Goal: Use online tool/utility: Utilize a website feature to perform a specific function

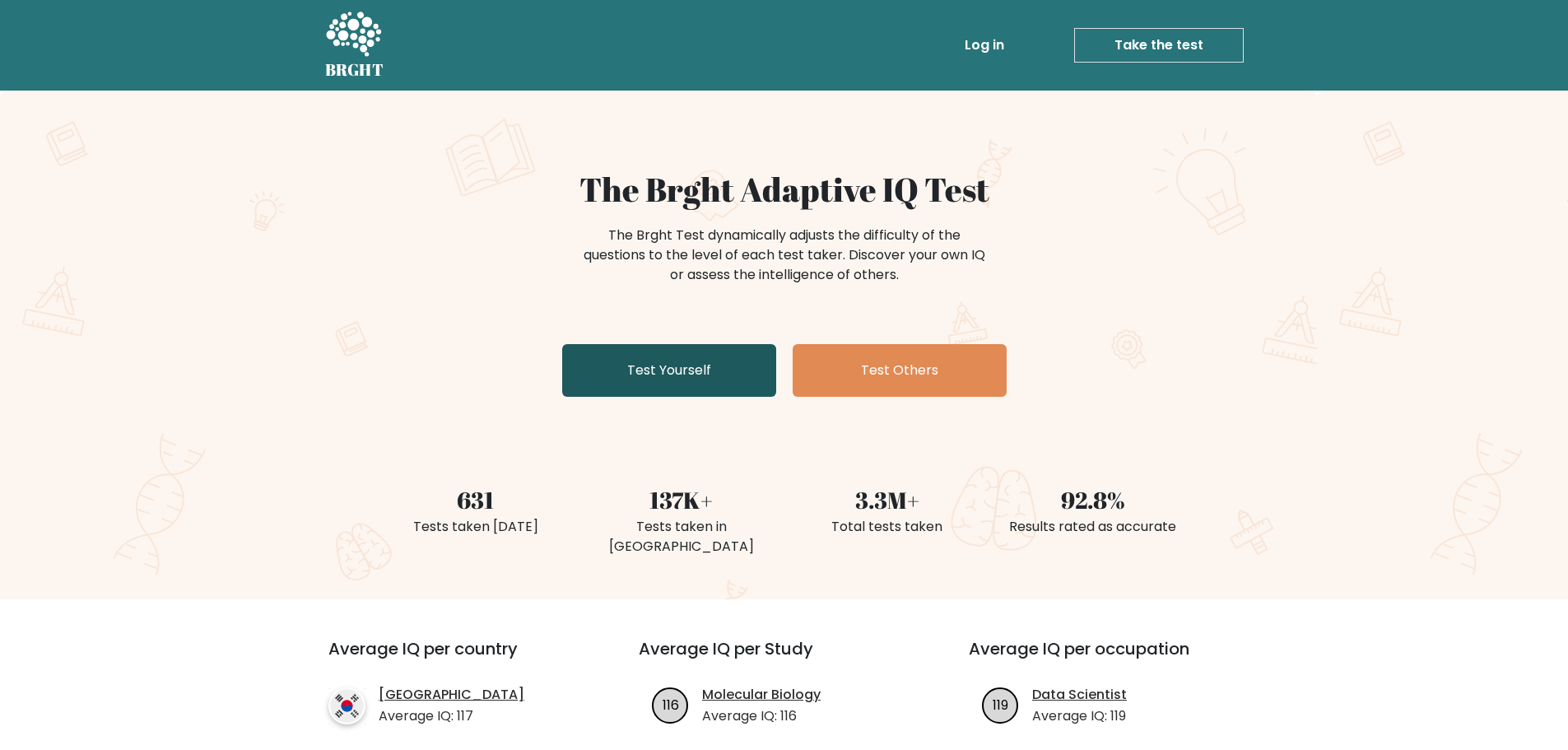
click at [658, 365] on link "Test Yourself" at bounding box center [669, 370] width 214 height 53
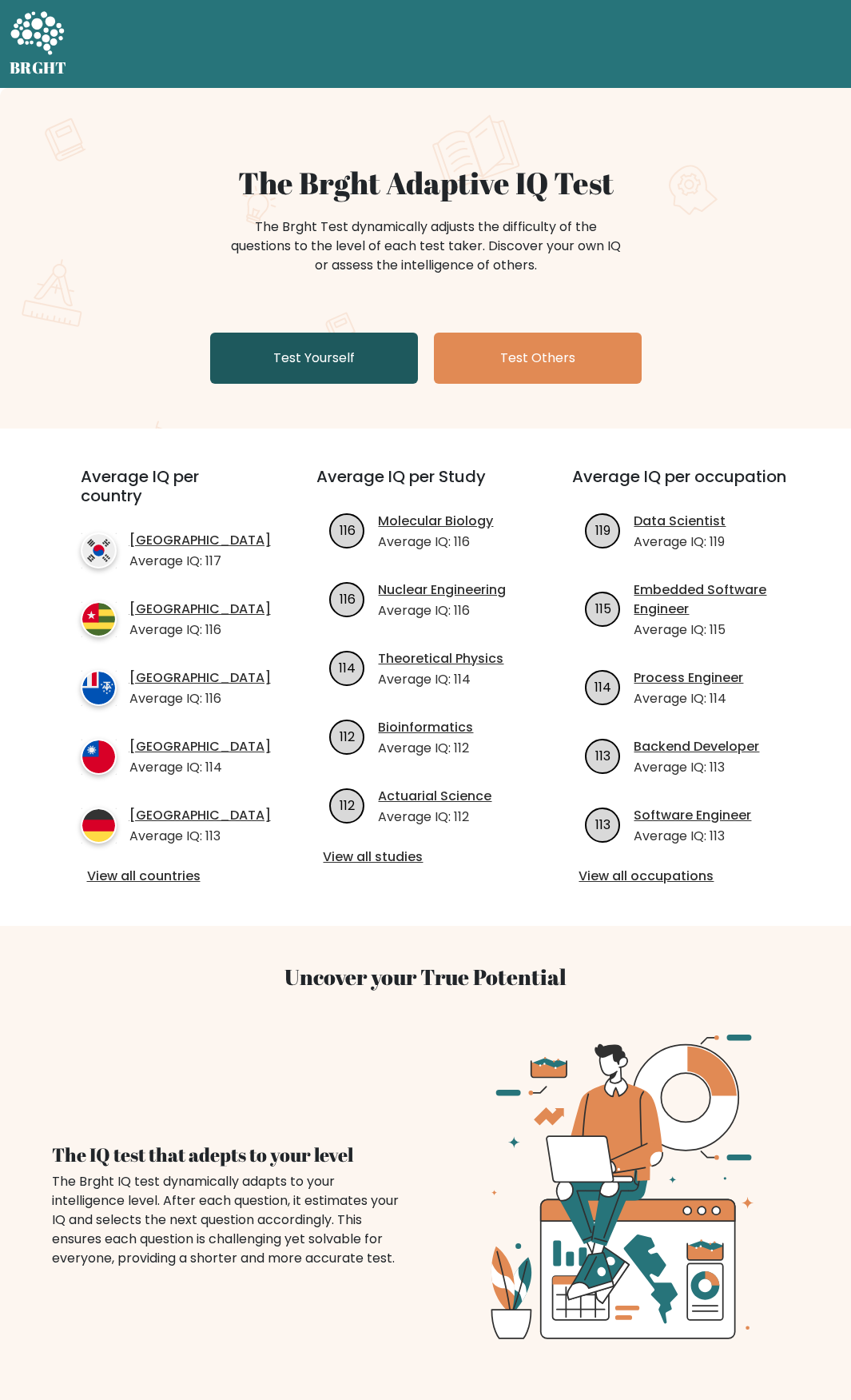
click at [396, 353] on link "Test Yourself" at bounding box center [314, 358] width 208 height 52
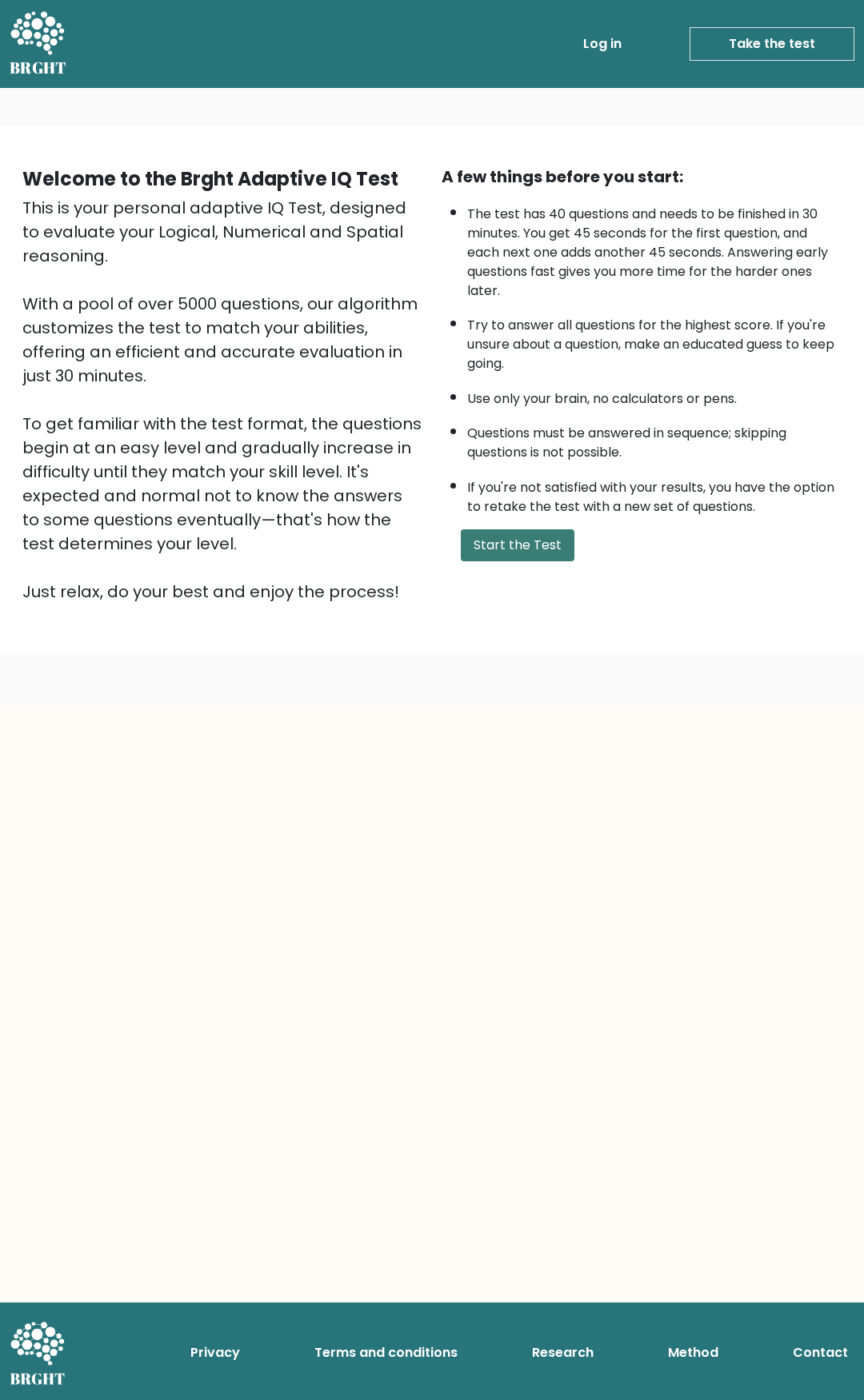
click at [515, 546] on button "Start the Test" at bounding box center [517, 545] width 114 height 32
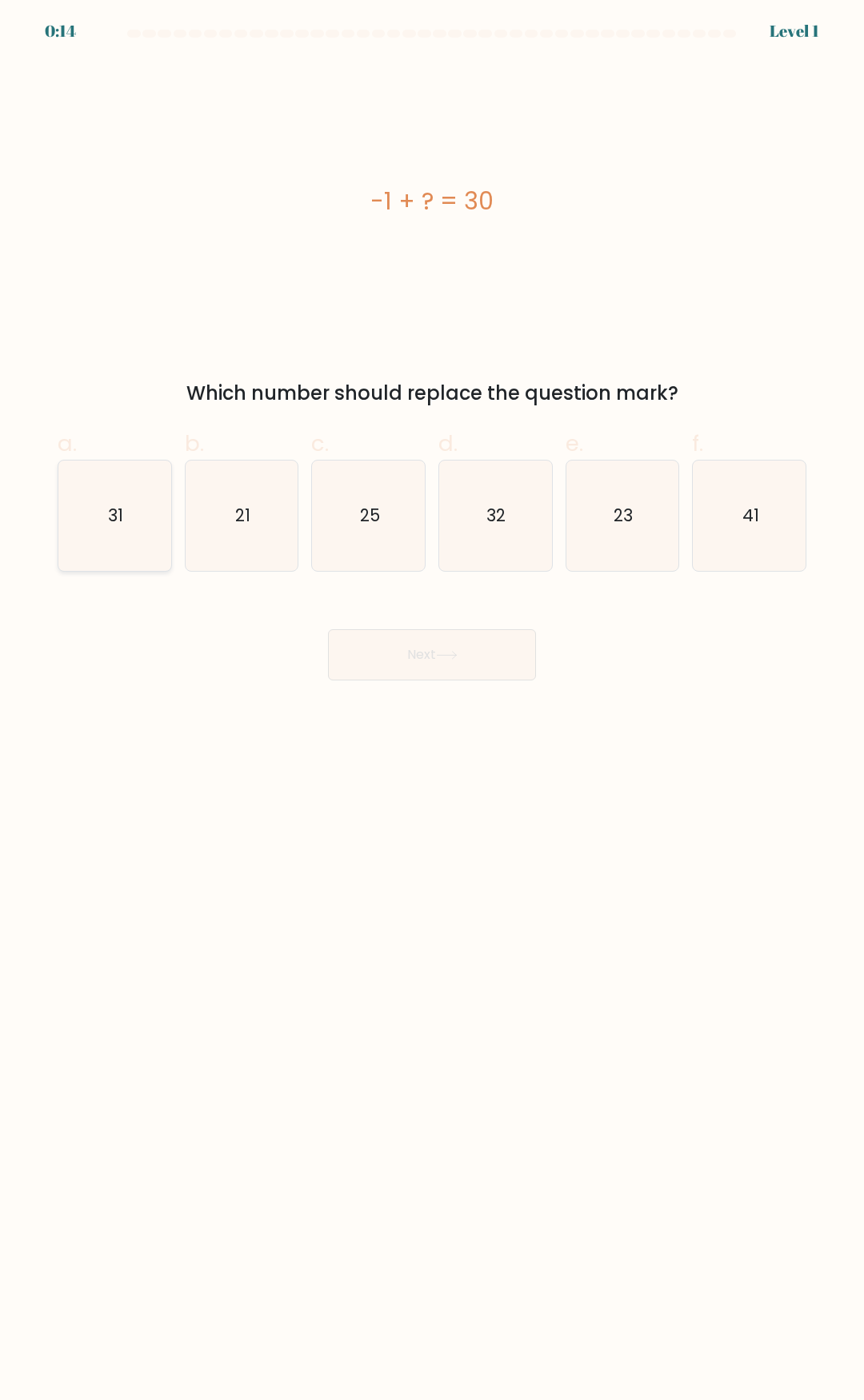
click at [121, 523] on text "31" at bounding box center [115, 515] width 16 height 23
click at [432, 700] on input "a. 31" at bounding box center [432, 705] width 1 height 11
radio input "true"
click at [414, 657] on button "Next" at bounding box center [432, 654] width 208 height 52
